Goal: Task Accomplishment & Management: Manage account settings

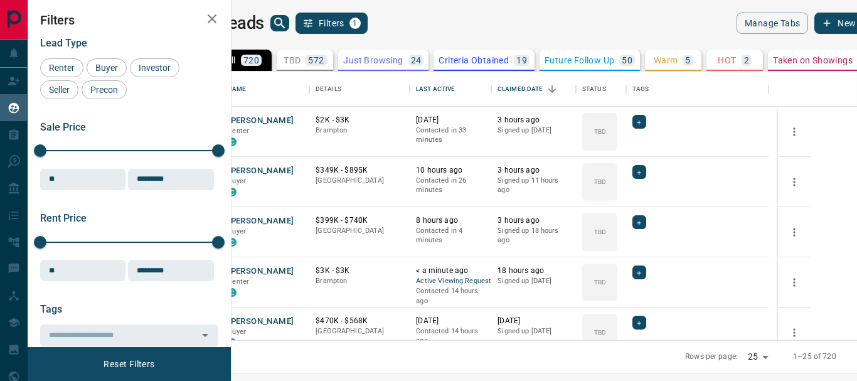
scroll to position [259, 611]
click at [294, 271] on button "[PERSON_NAME]" at bounding box center [261, 272] width 66 height 12
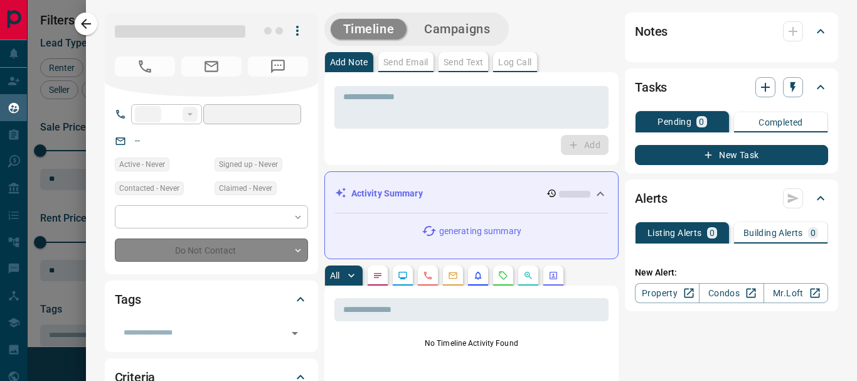
type input "**"
type input "**********"
type input "**"
type input "*"
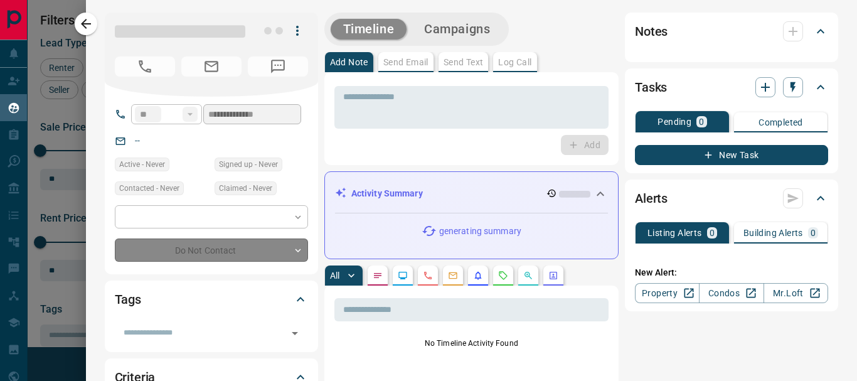
type input "**********"
type input "*******"
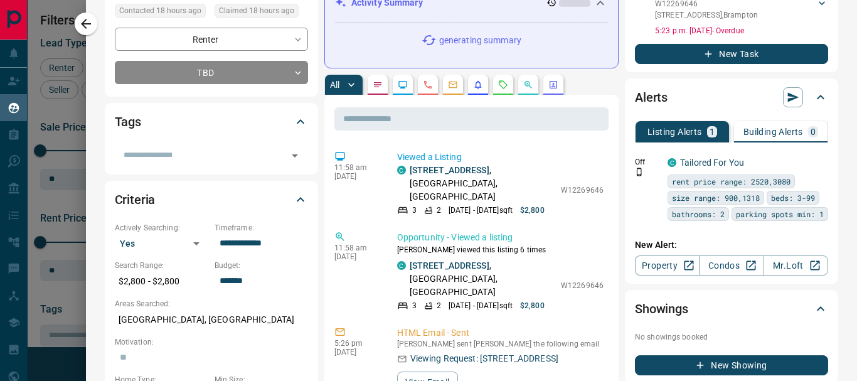
scroll to position [186, 0]
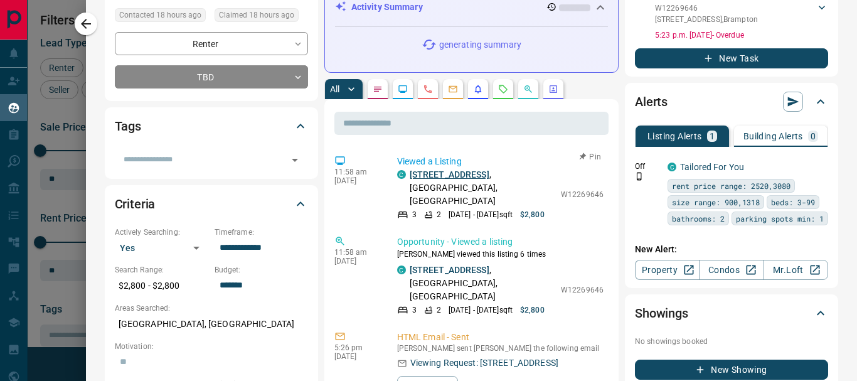
click at [451, 176] on link "[STREET_ADDRESS]" at bounding box center [450, 174] width 80 height 10
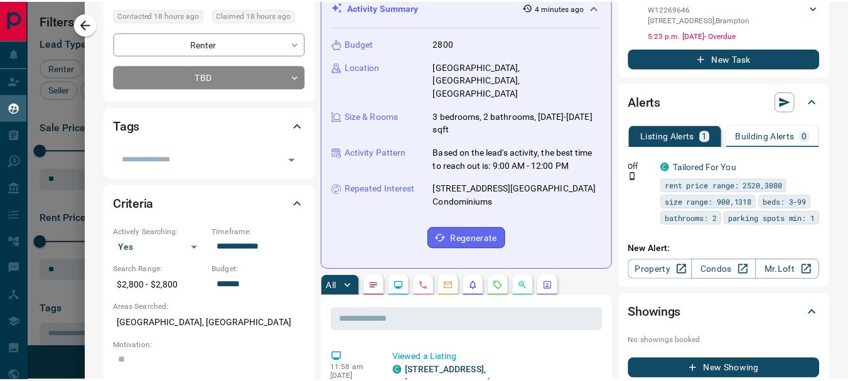
scroll to position [0, 0]
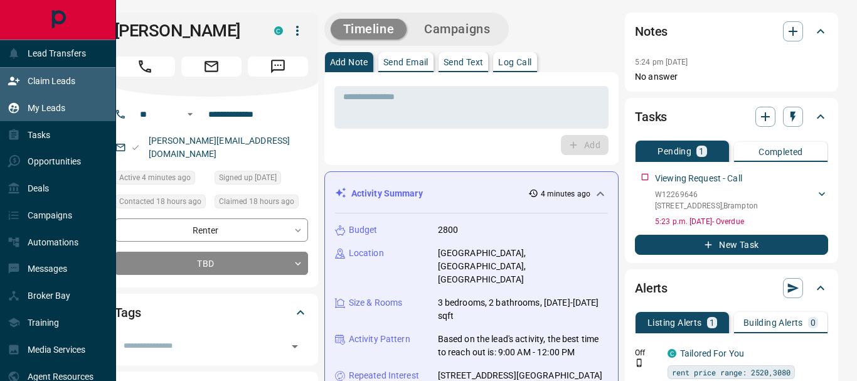
click at [63, 81] on p "Claim Leads" at bounding box center [52, 81] width 48 height 10
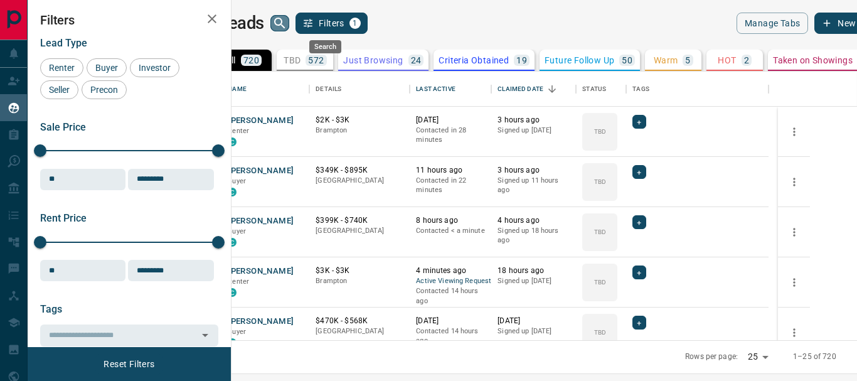
click at [285, 20] on icon "search button" at bounding box center [279, 23] width 11 height 11
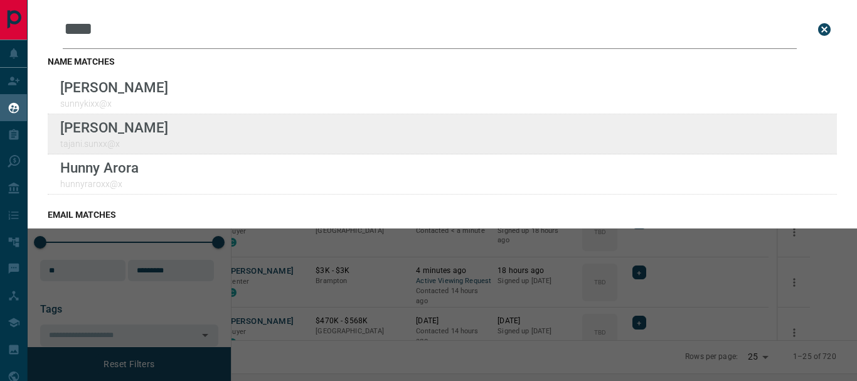
type input "****"
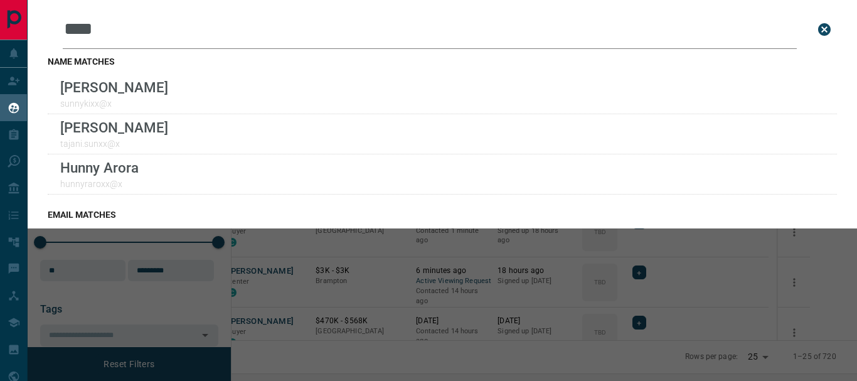
click at [818, 31] on icon "close search bar" at bounding box center [824, 29] width 13 height 13
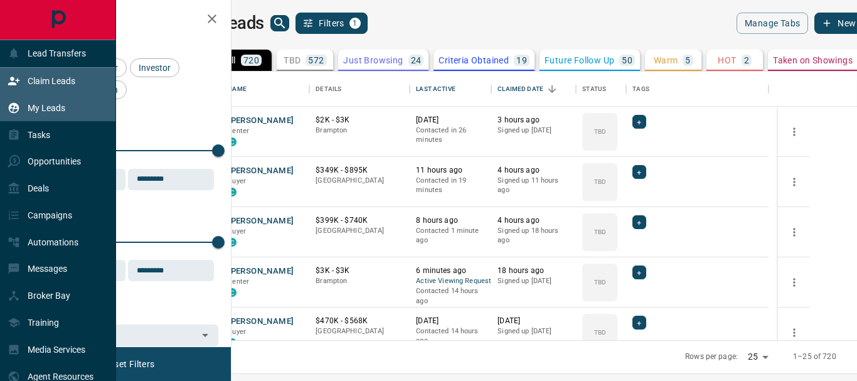
click at [56, 81] on p "Claim Leads" at bounding box center [52, 81] width 48 height 10
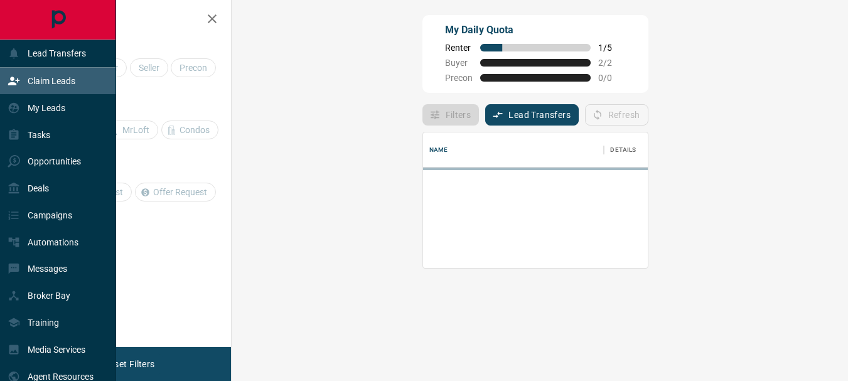
scroll to position [76, 580]
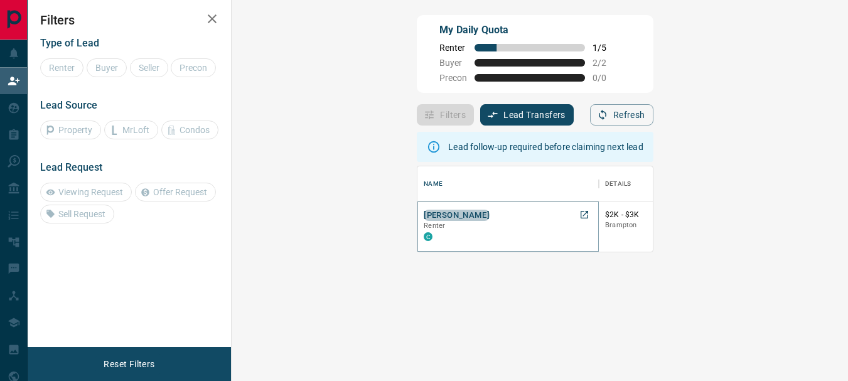
click at [424, 213] on button "[PERSON_NAME]" at bounding box center [457, 216] width 66 height 12
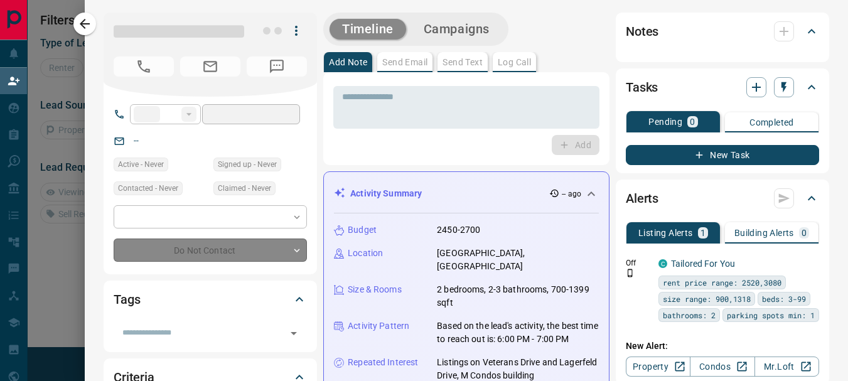
type input "**"
type input "**********"
type input "**"
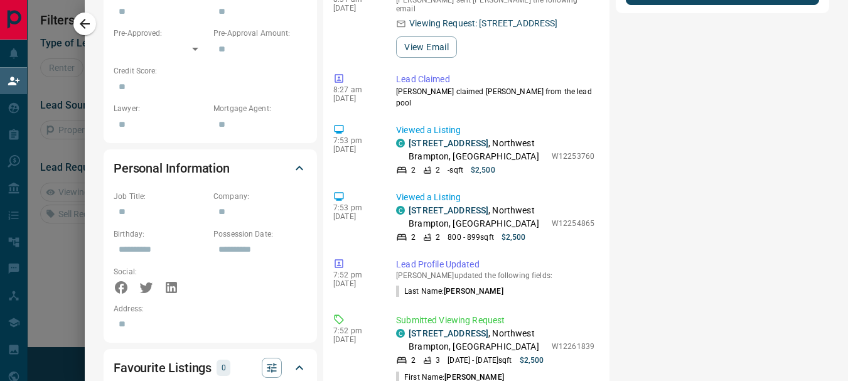
scroll to position [658, 0]
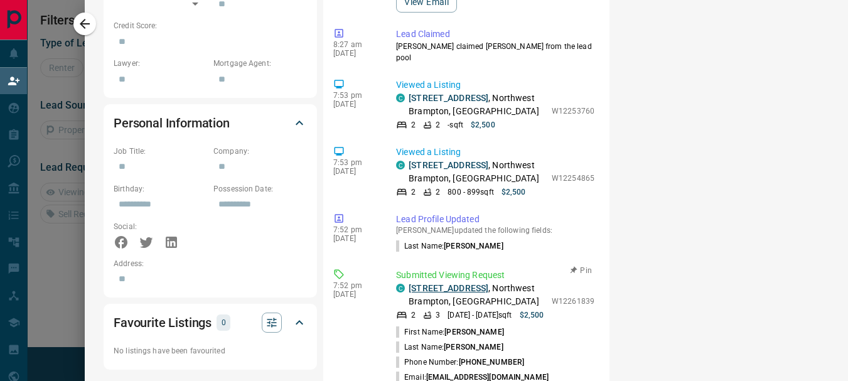
click at [471, 283] on link "[STREET_ADDRESS]" at bounding box center [449, 288] width 80 height 10
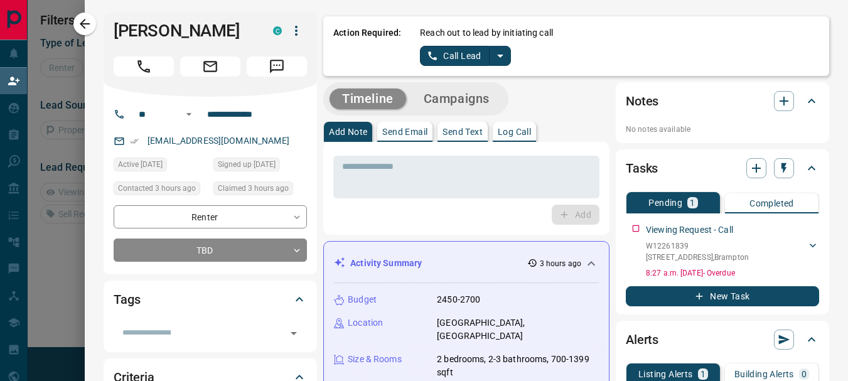
drag, startPoint x: 83, startPoint y: 21, endPoint x: 213, endPoint y: 6, distance: 130.9
click at [213, 6] on div "**********" at bounding box center [466, 190] width 763 height 381
click at [493, 56] on icon "split button" at bounding box center [500, 55] width 15 height 15
click at [464, 98] on li "Log Manual Call" at bounding box center [465, 99] width 77 height 19
click at [512, 134] on p "Log Call" at bounding box center [514, 131] width 33 height 9
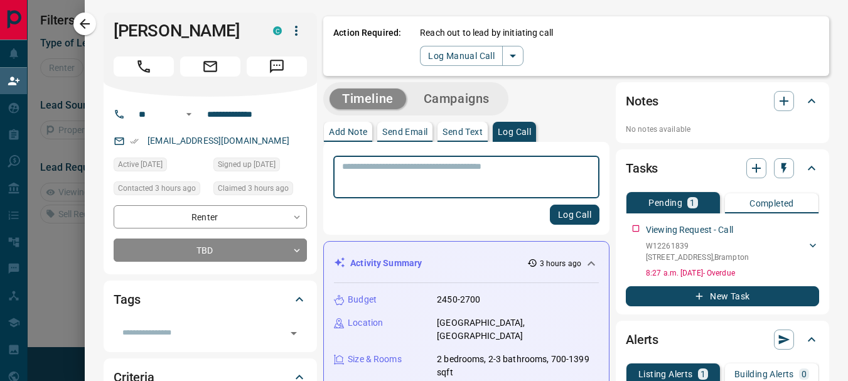
click at [476, 161] on textarea at bounding box center [466, 177] width 249 height 32
type textarea "*********"
click at [570, 220] on button "Log Call" at bounding box center [575, 215] width 50 height 20
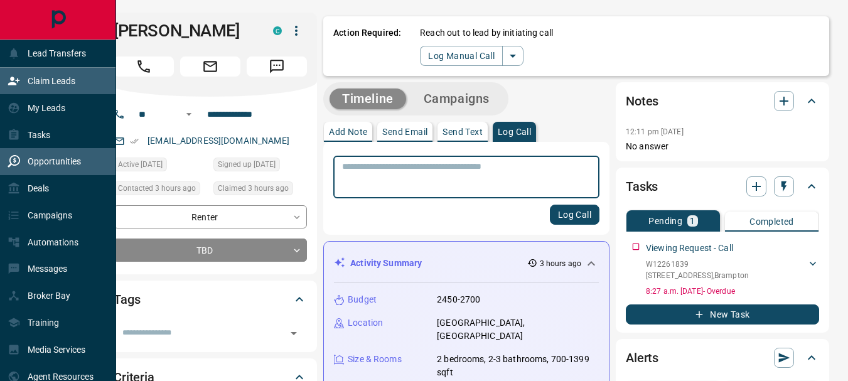
click at [46, 155] on div "Opportunities" at bounding box center [44, 161] width 73 height 21
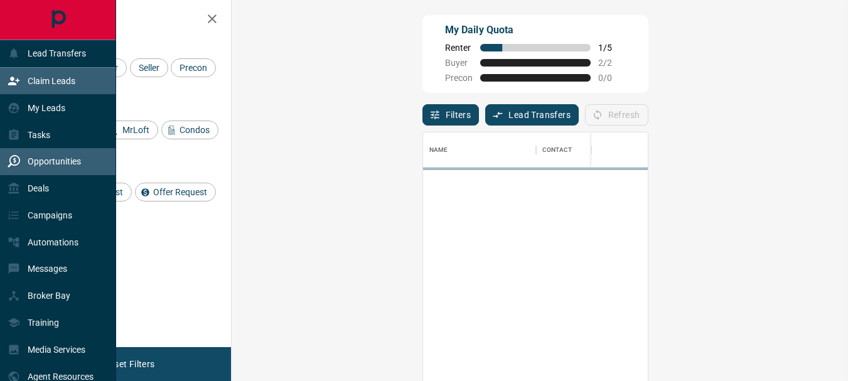
scroll to position [275, 580]
click at [46, 155] on div "Opportunities" at bounding box center [44, 161] width 73 height 21
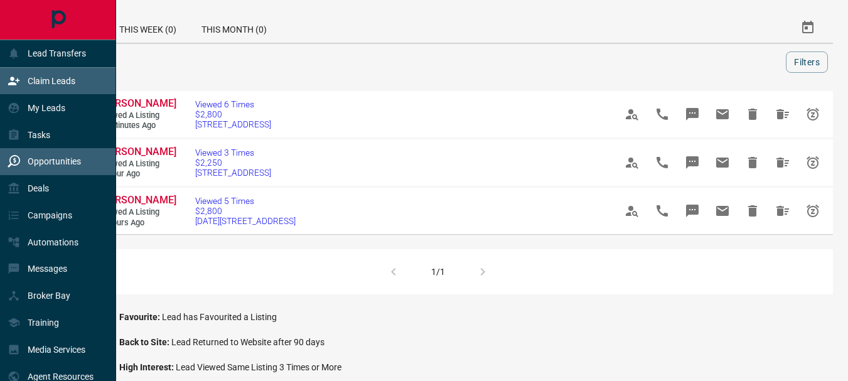
click at [58, 81] on p "Claim Leads" at bounding box center [52, 81] width 48 height 10
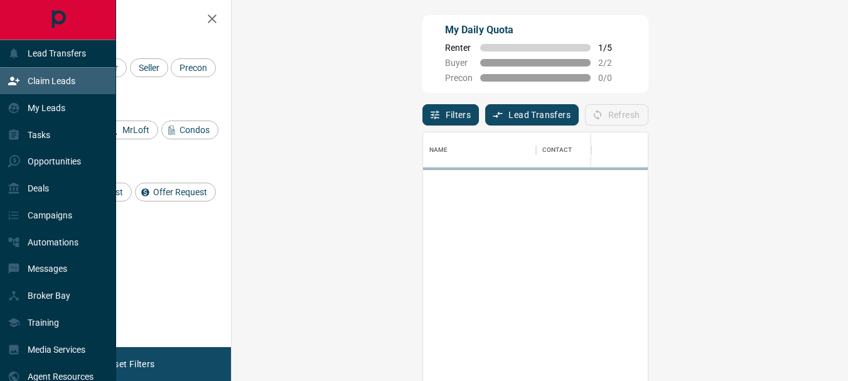
scroll to position [275, 580]
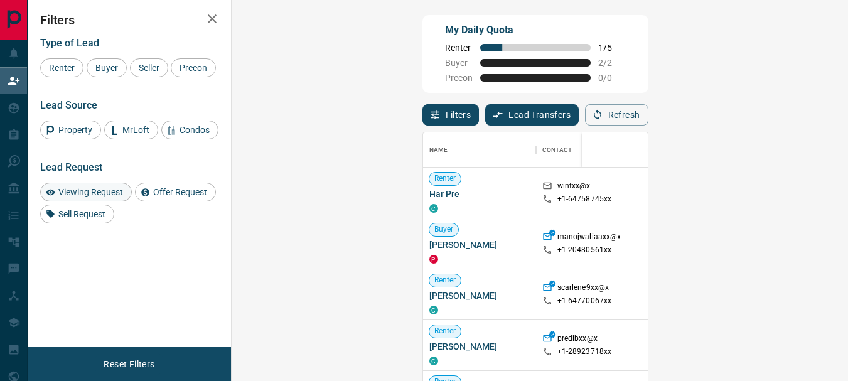
click at [85, 197] on span "Viewing Request" at bounding box center [90, 192] width 73 height 10
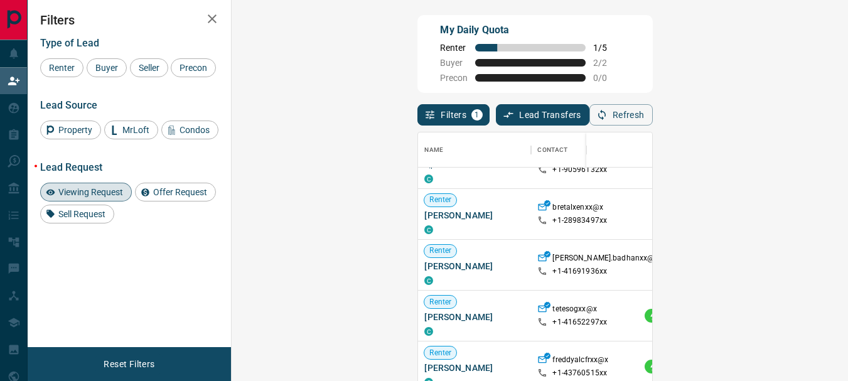
scroll to position [133, 0]
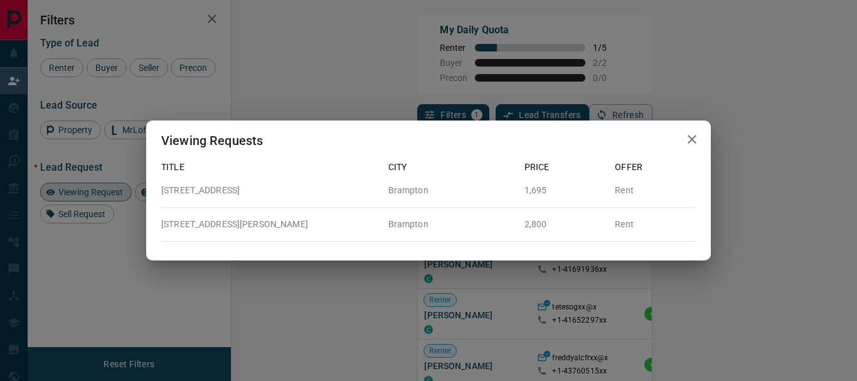
drag, startPoint x: 692, startPoint y: 141, endPoint x: 454, endPoint y: 136, distance: 237.3
click at [454, 136] on div "Viewing Requests" at bounding box center [428, 141] width 565 height 40
click at [685, 143] on icon "button" at bounding box center [692, 139] width 15 height 15
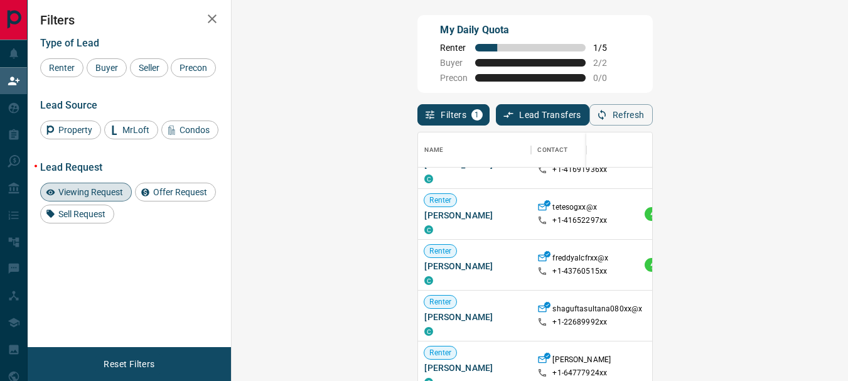
scroll to position [235, 0]
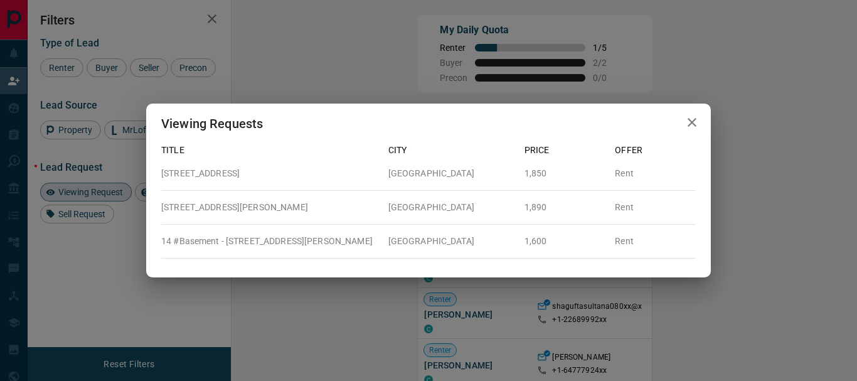
click at [697, 124] on icon "button" at bounding box center [692, 122] width 15 height 15
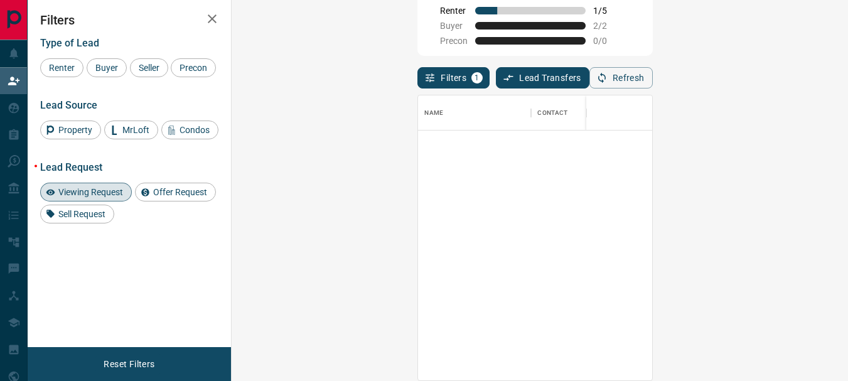
scroll to position [0, 0]
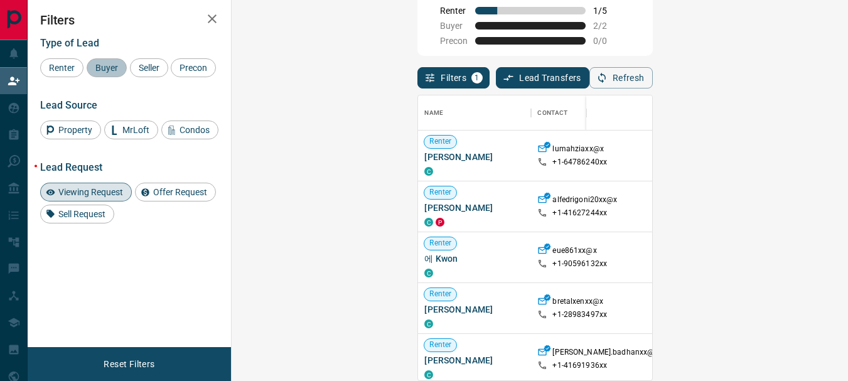
click at [105, 68] on span "Buyer" at bounding box center [106, 68] width 31 height 10
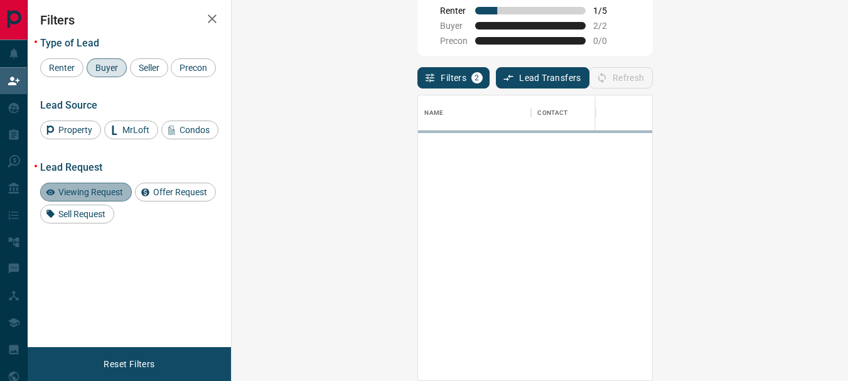
click at [108, 197] on span "Viewing Request" at bounding box center [90, 192] width 73 height 10
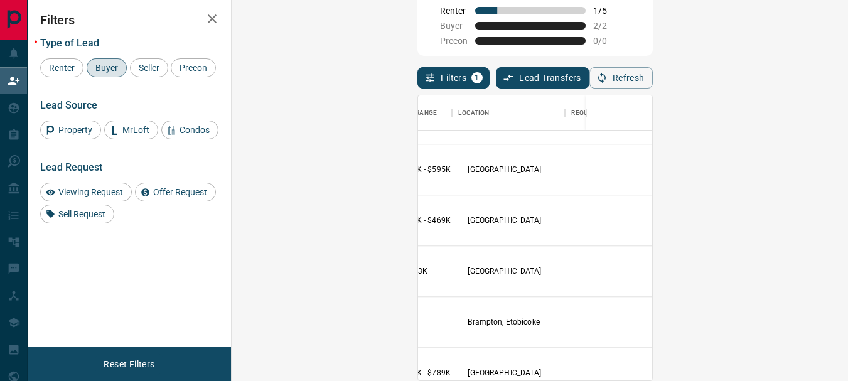
scroll to position [14589, 318]
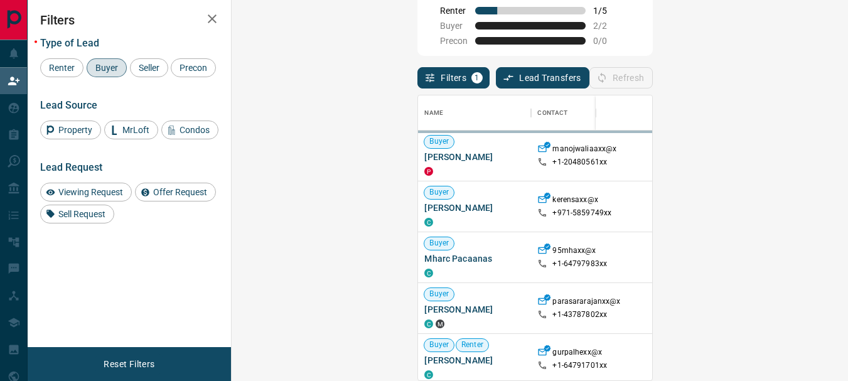
click at [646, 125] on div at bounding box center [624, 112] width 44 height 35
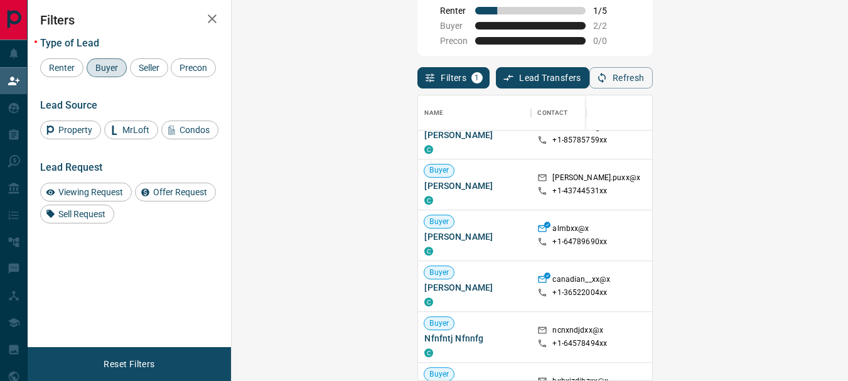
scroll to position [1039, 0]
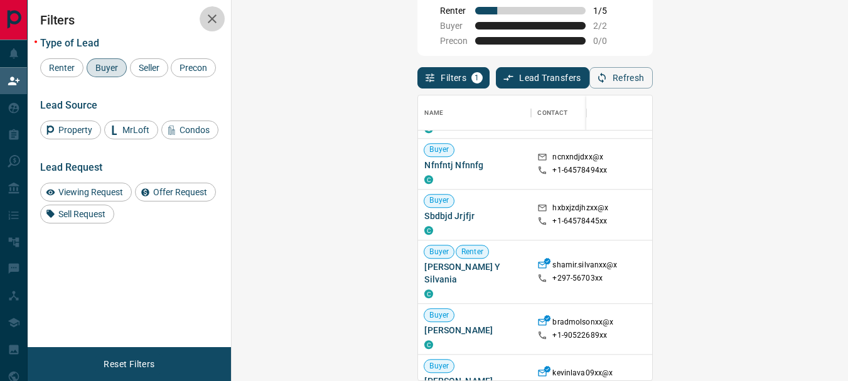
click at [212, 20] on icon "button" at bounding box center [212, 18] width 15 height 15
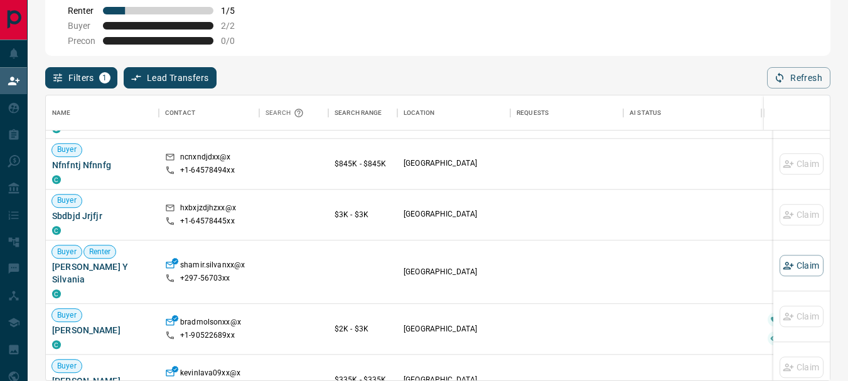
scroll to position [1039, 123]
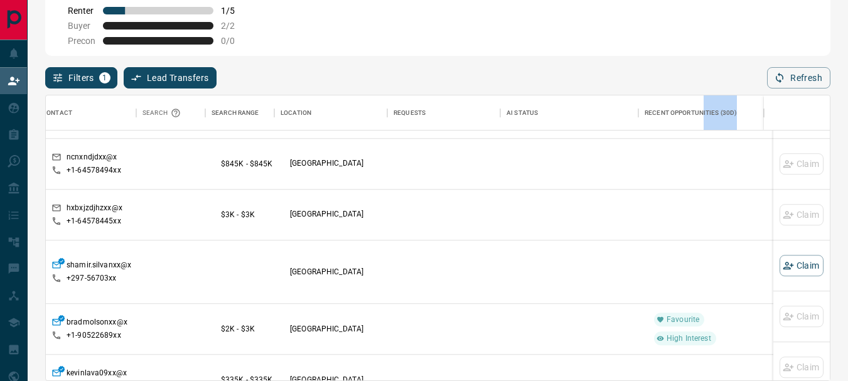
drag, startPoint x: 831, startPoint y: 173, endPoint x: 825, endPoint y: 163, distance: 11.0
click at [825, 163] on div "My Daily Quota Renter 1 / 5 Buyer 2 / 2 Precon 0 / 0 Filters 1 Lead Transfers 0…" at bounding box center [438, 128] width 790 height 305
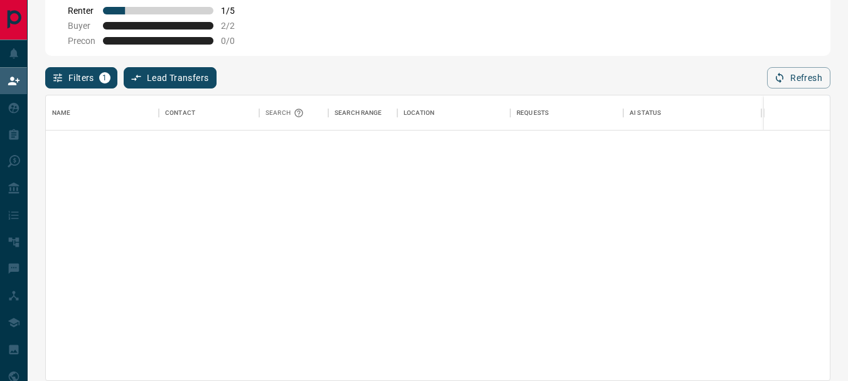
scroll to position [0, 0]
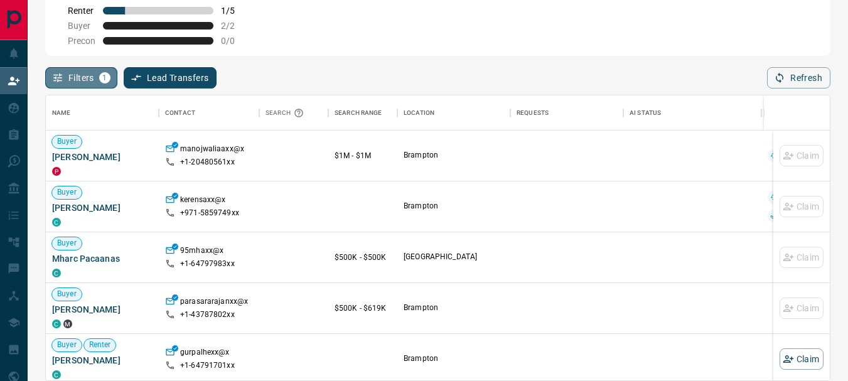
click at [92, 76] on button "Filters 1" at bounding box center [81, 77] width 72 height 21
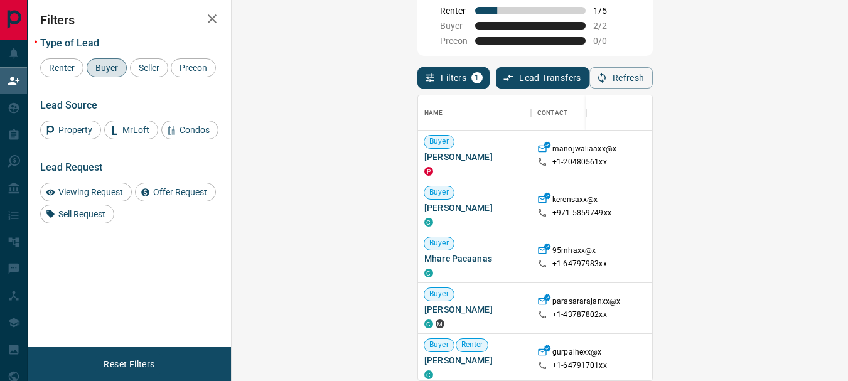
scroll to position [275, 580]
click at [77, 135] on span "Property" at bounding box center [75, 130] width 43 height 10
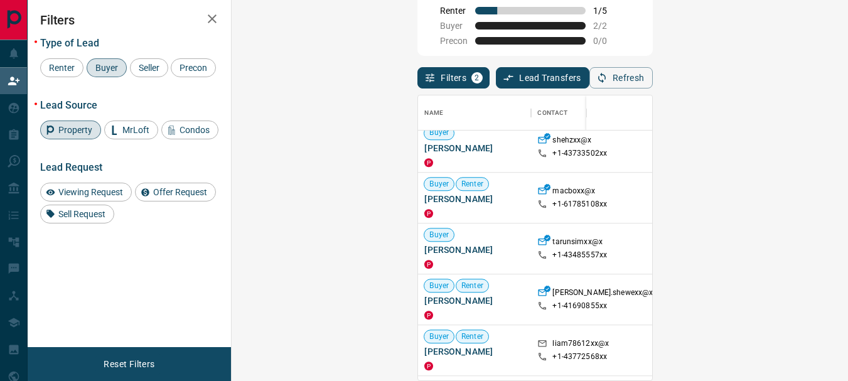
scroll to position [1084, 0]
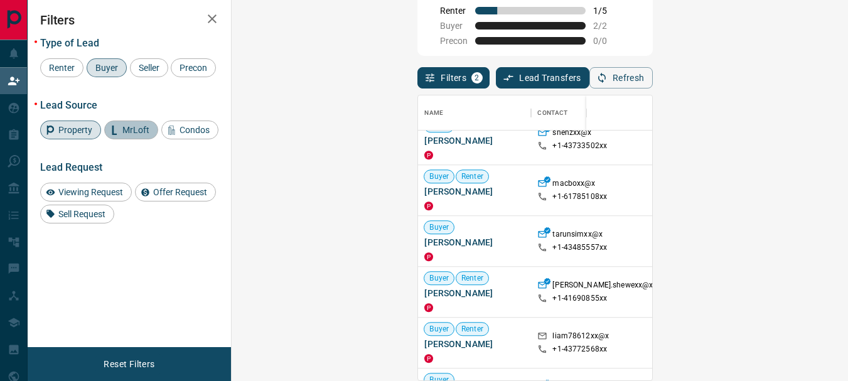
click at [135, 135] on span "MrLoft" at bounding box center [136, 130] width 36 height 10
click at [73, 135] on span "Property" at bounding box center [75, 130] width 43 height 10
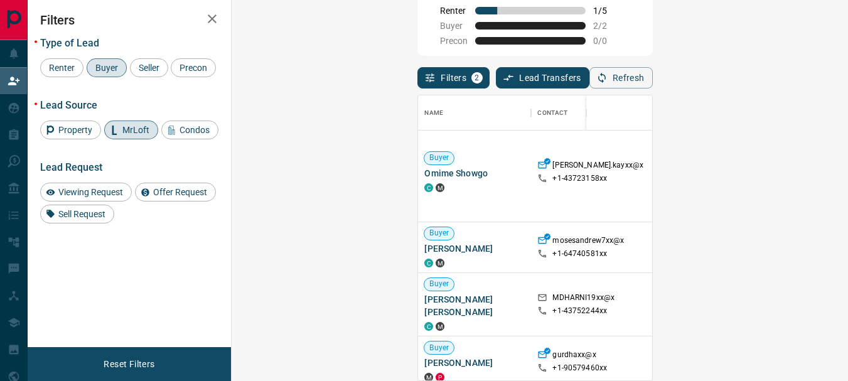
scroll to position [490, 0]
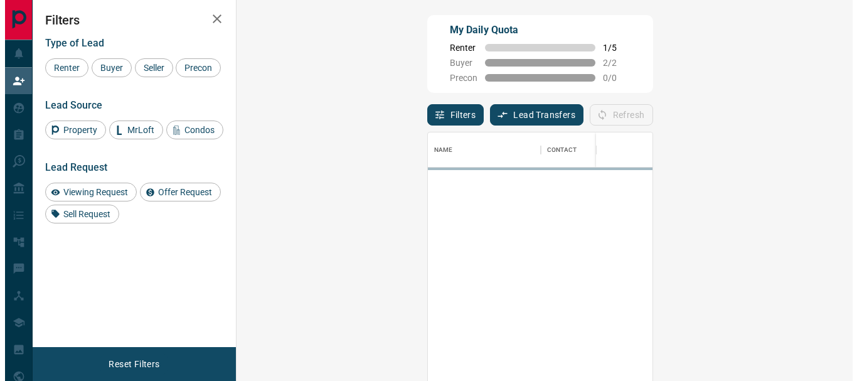
scroll to position [275, 580]
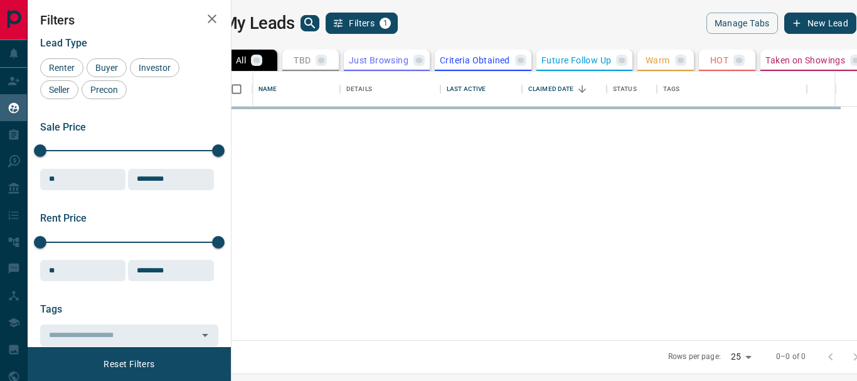
scroll to position [259, 611]
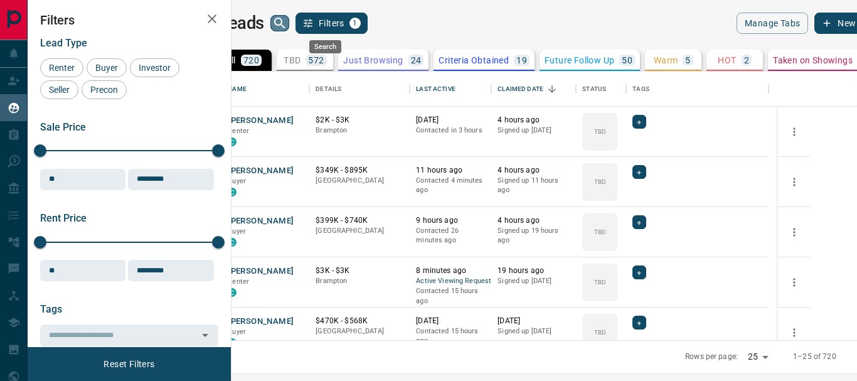
click at [287, 23] on icon "search button" at bounding box center [279, 23] width 15 height 15
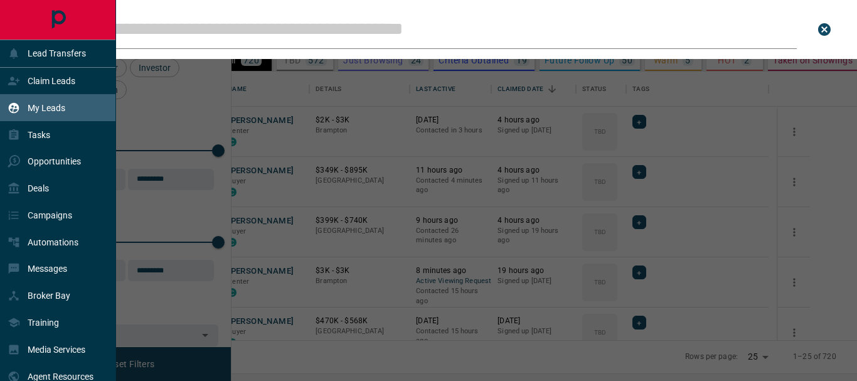
click at [14, 13] on div at bounding box center [57, 20] width 115 height 40
